Goal: Transaction & Acquisition: Purchase product/service

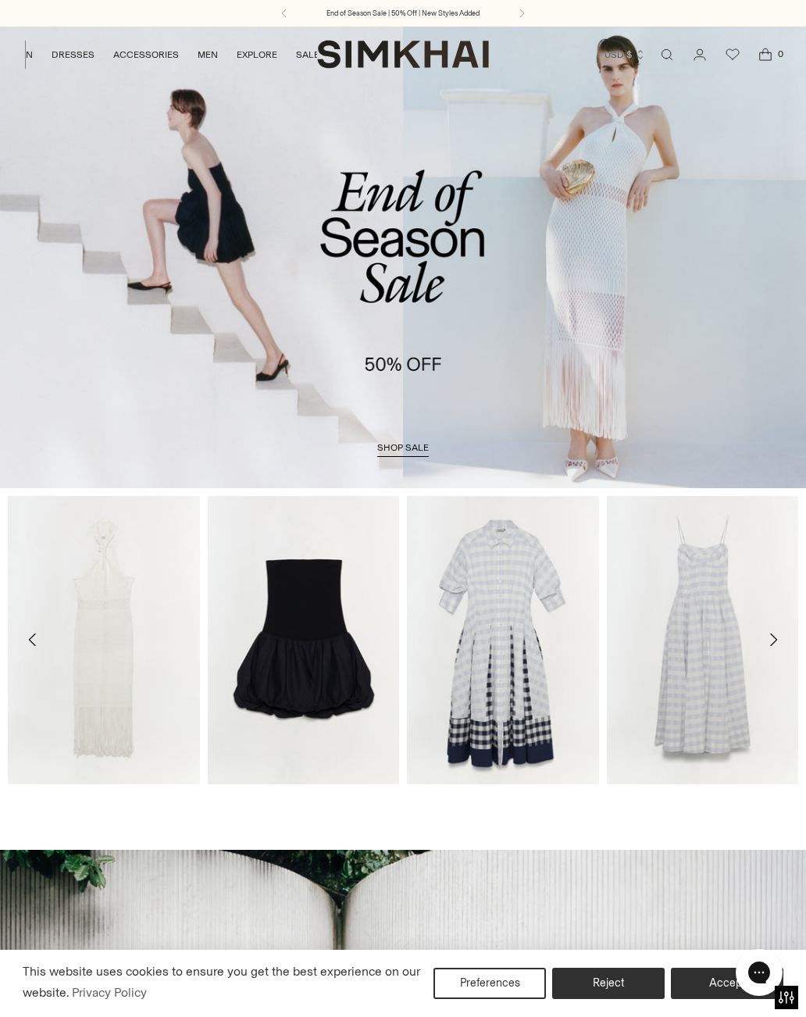
scroll to position [0, 69]
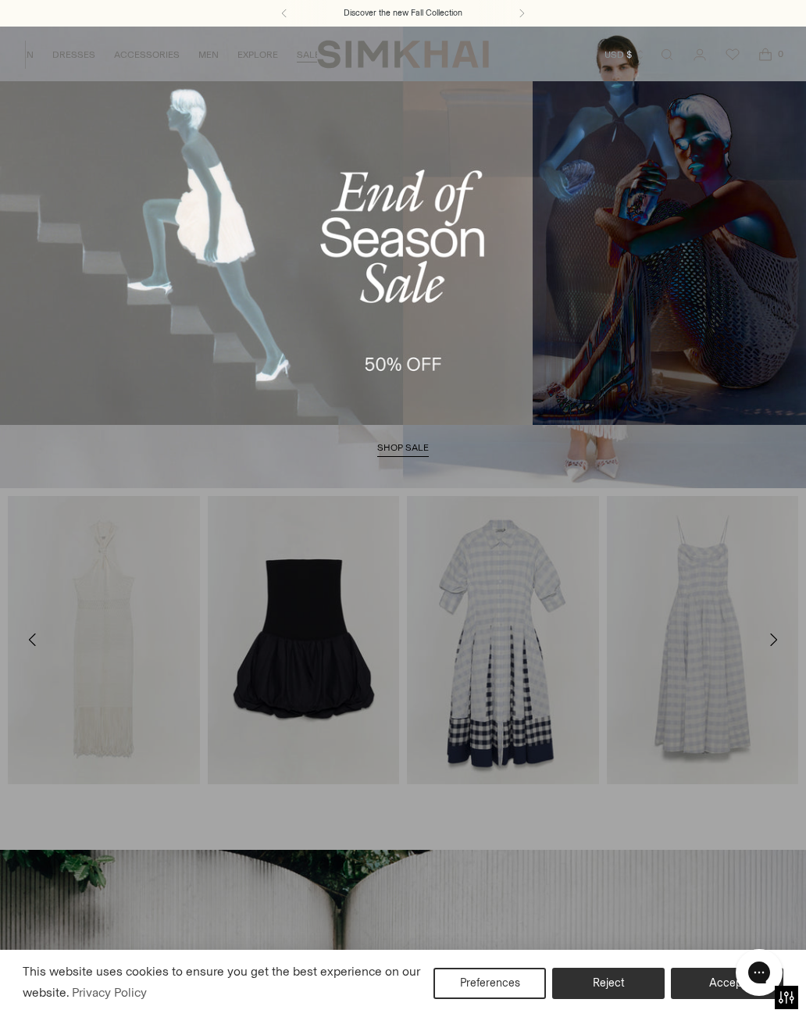
click at [76, 104] on link "Women's Sale" at bounding box center [54, 106] width 70 height 11
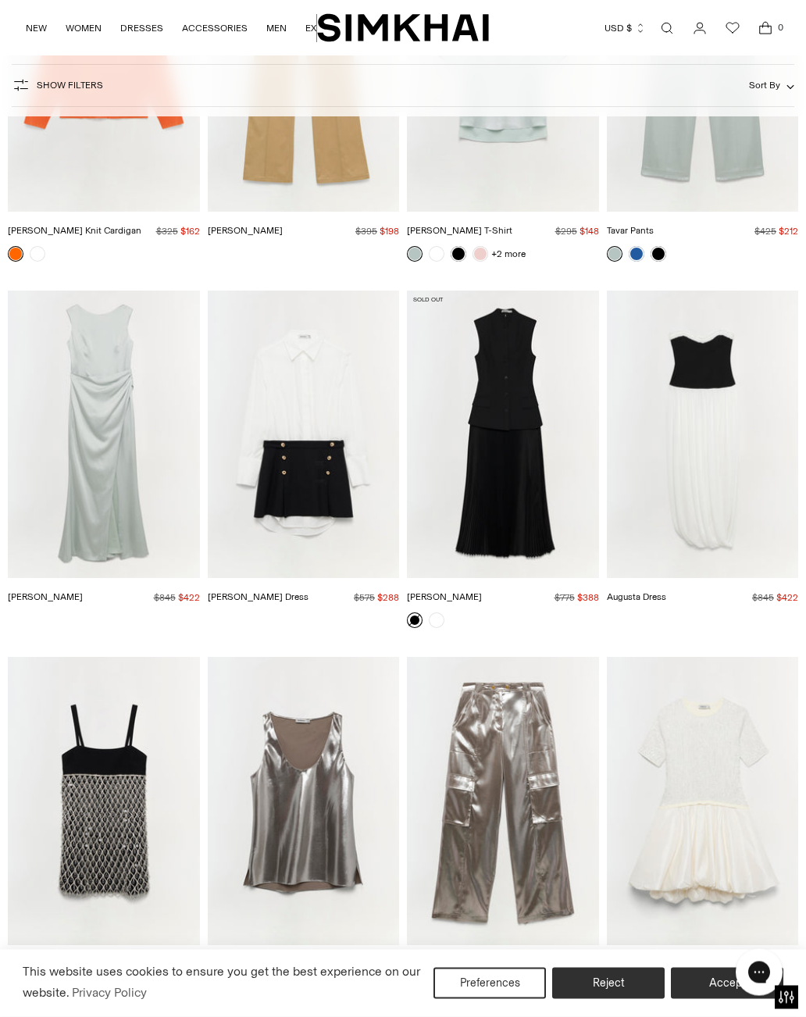
scroll to position [10780, 0]
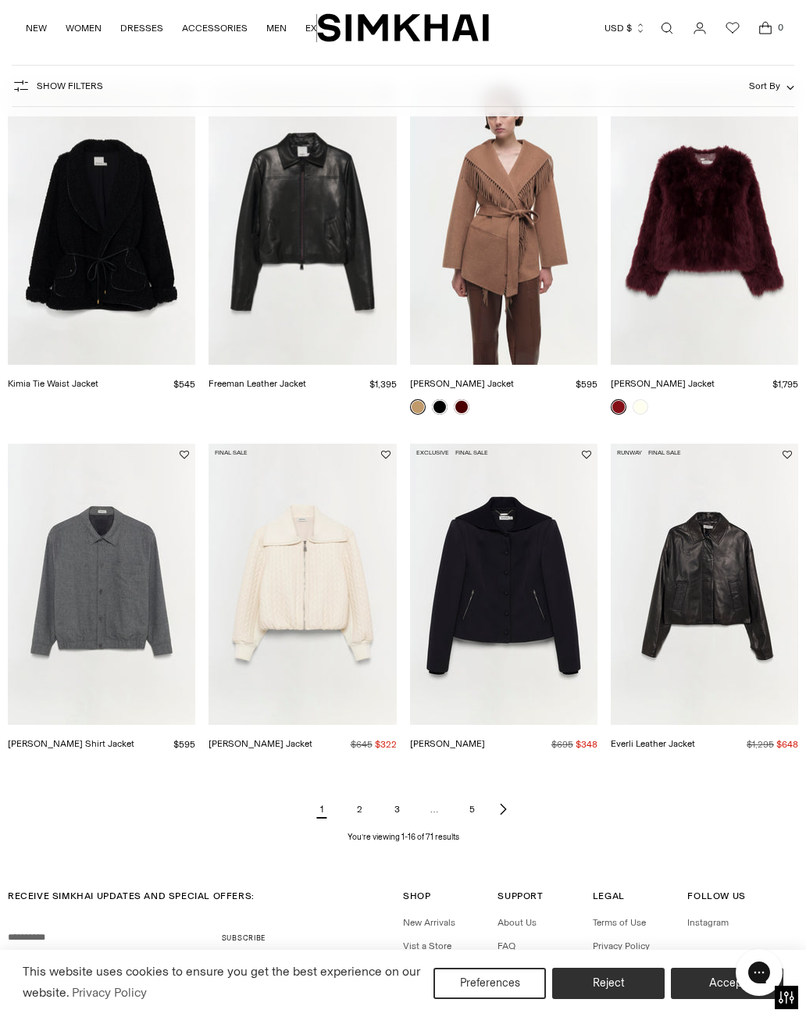
scroll to position [941, 0]
click at [369, 811] on link "2" at bounding box center [359, 809] width 31 height 31
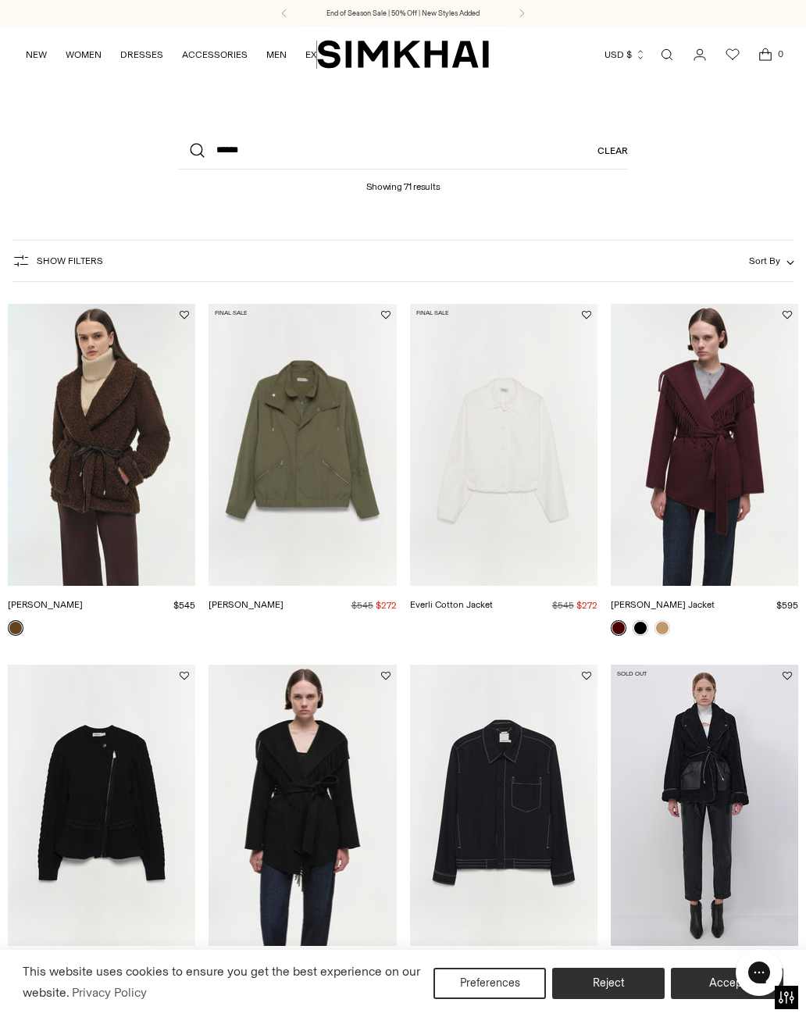
click at [123, 537] on img "Kimia Jacket" at bounding box center [101, 444] width 187 height 281
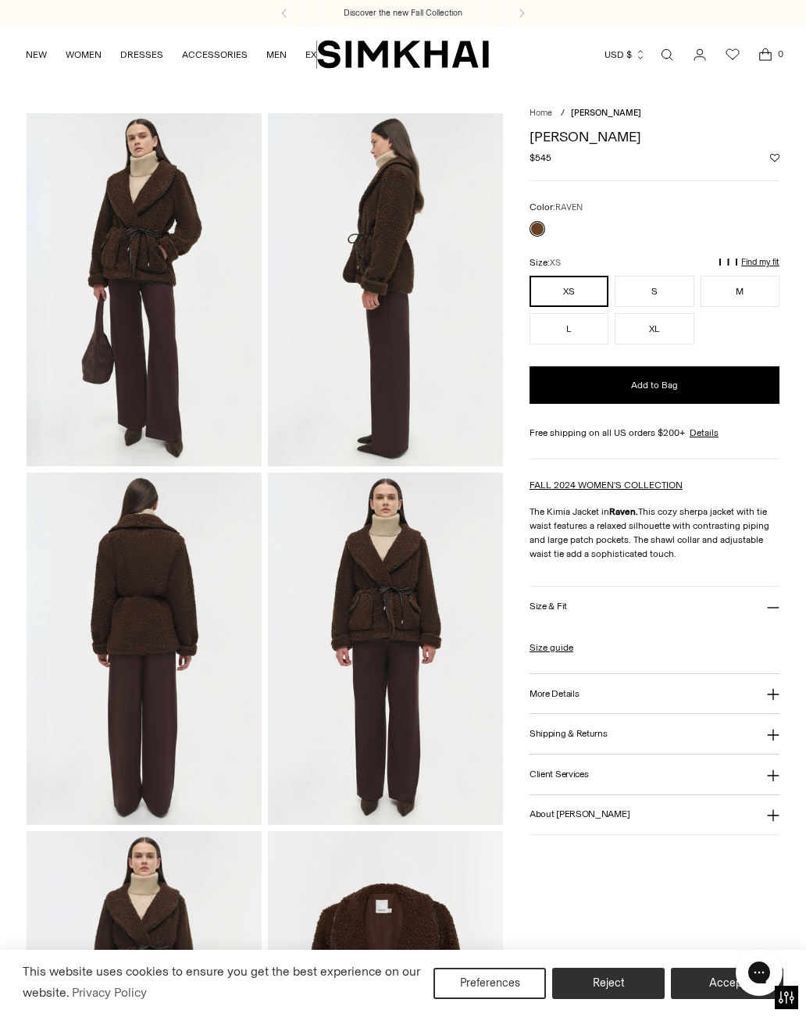
click at [405, 729] on img at bounding box center [385, 649] width 235 height 352
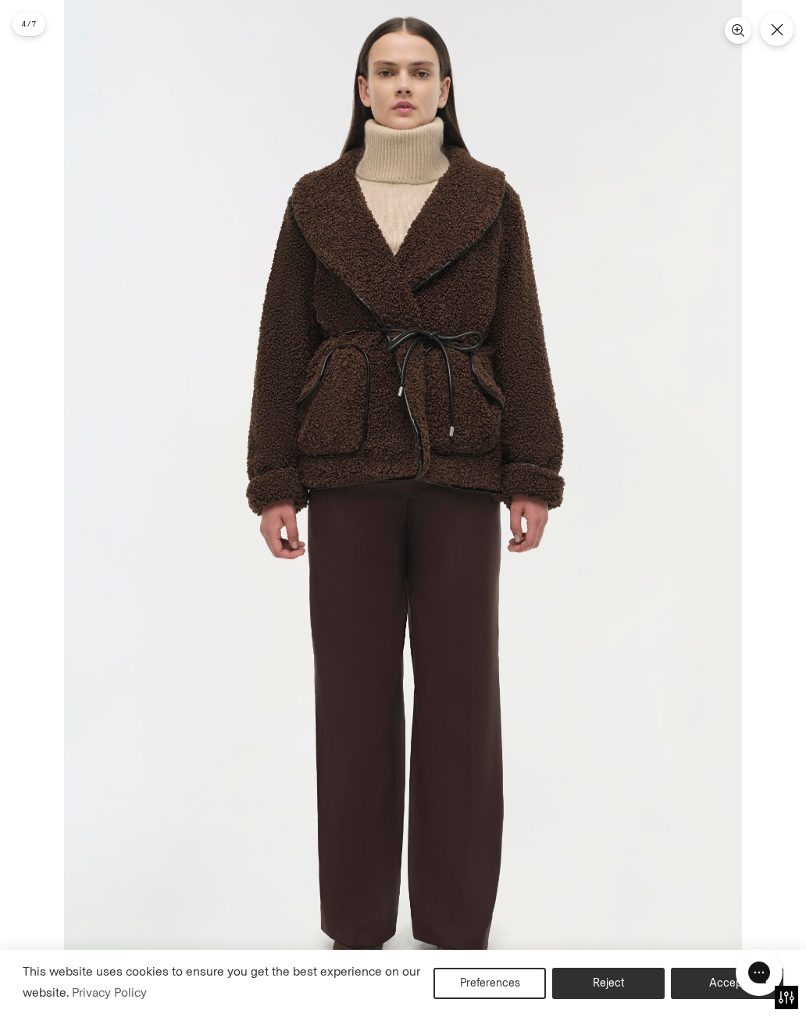
click at [701, 979] on button "Accept" at bounding box center [727, 983] width 112 height 31
